Goal: Task Accomplishment & Management: Complete application form

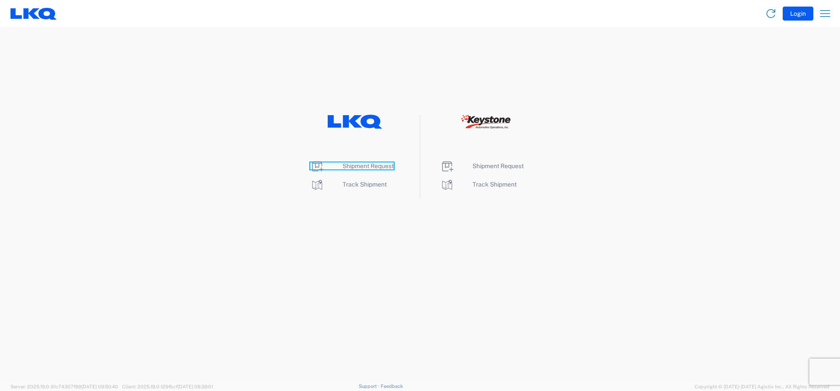
click at [370, 166] on span "Shipment Request" at bounding box center [367, 165] width 51 height 7
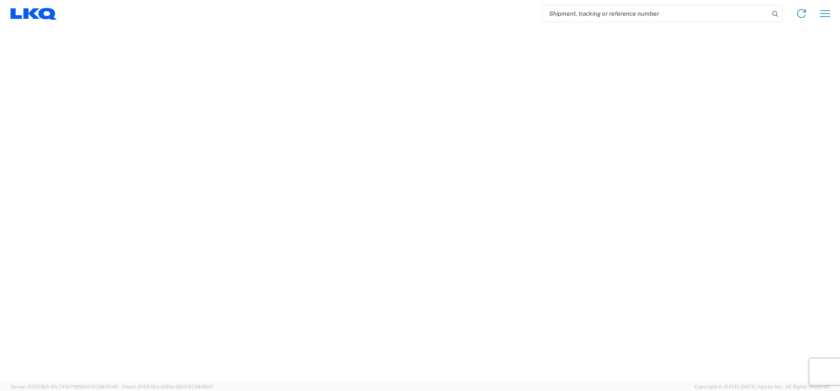
select select "FULL"
select select "LBS"
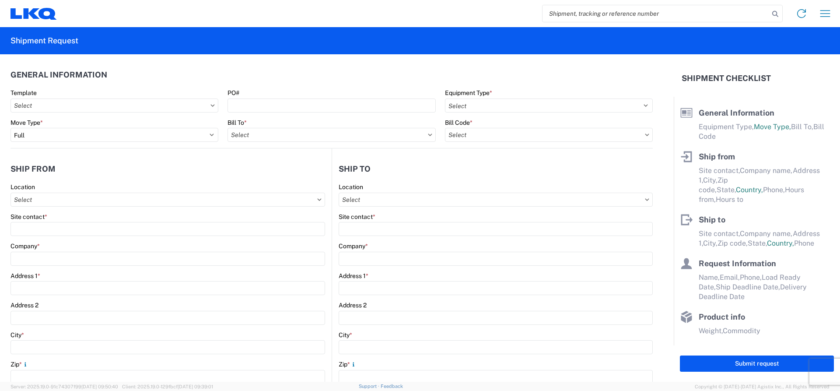
click at [587, 19] on input "search" at bounding box center [655, 13] width 227 height 17
type input "528495655"
click at [774, 13] on icon at bounding box center [775, 14] width 12 height 12
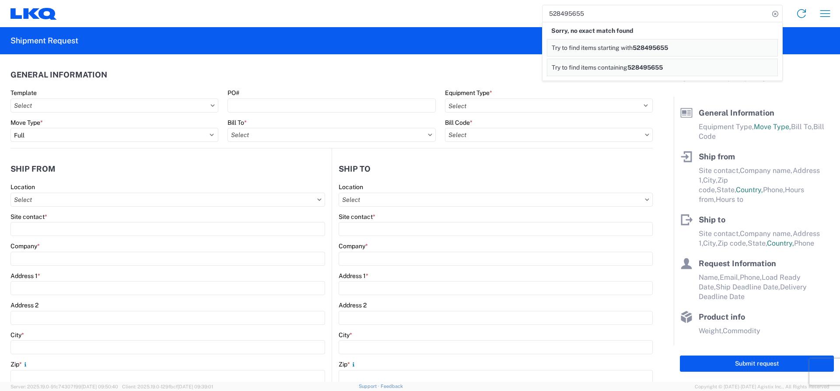
click at [628, 42] on link "Try to find items starting with 528495655" at bounding box center [662, 47] width 231 height 17
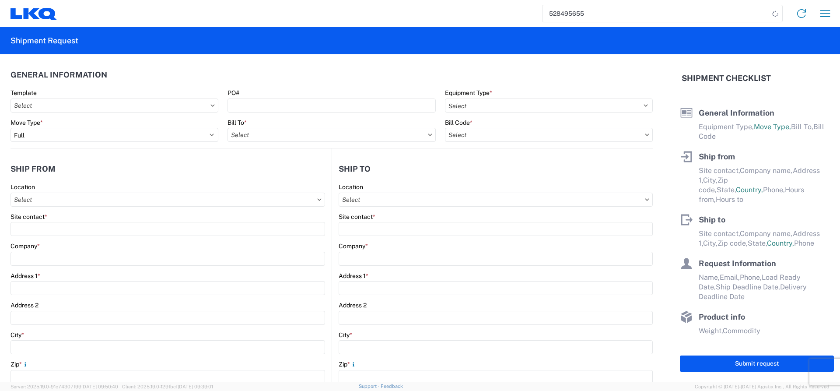
click at [584, 15] on input "528495655" at bounding box center [655, 13] width 227 height 17
